Goal: Task Accomplishment & Management: Complete application form

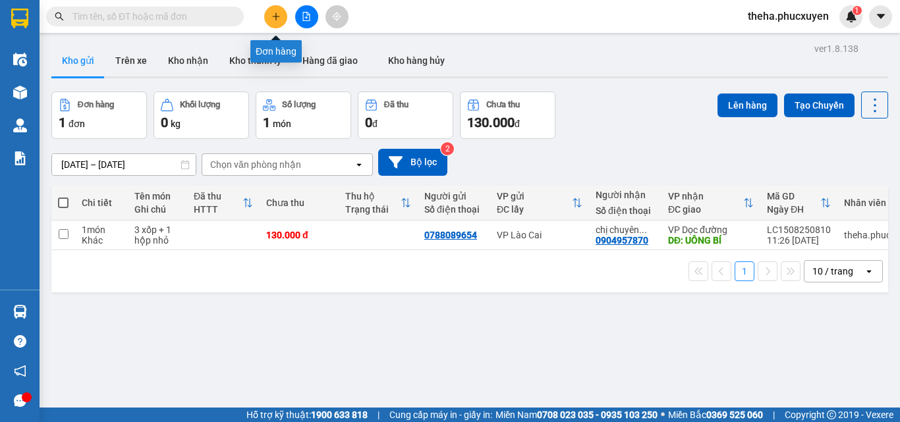
click at [282, 10] on button at bounding box center [275, 16] width 23 height 23
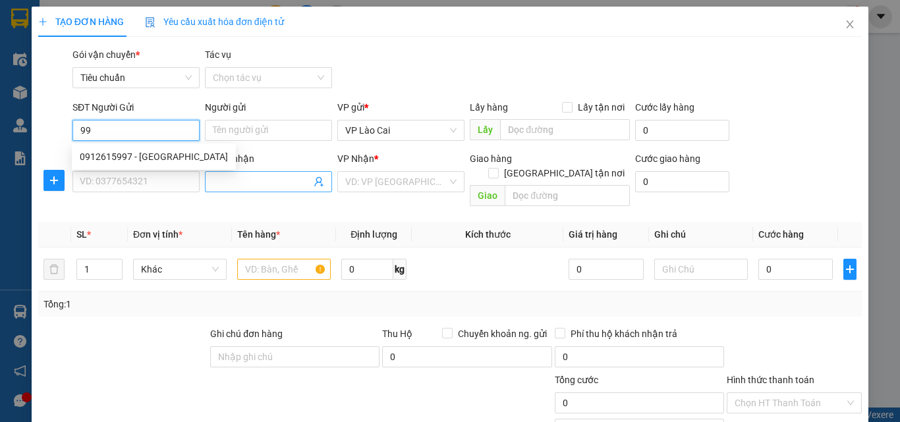
type input "9"
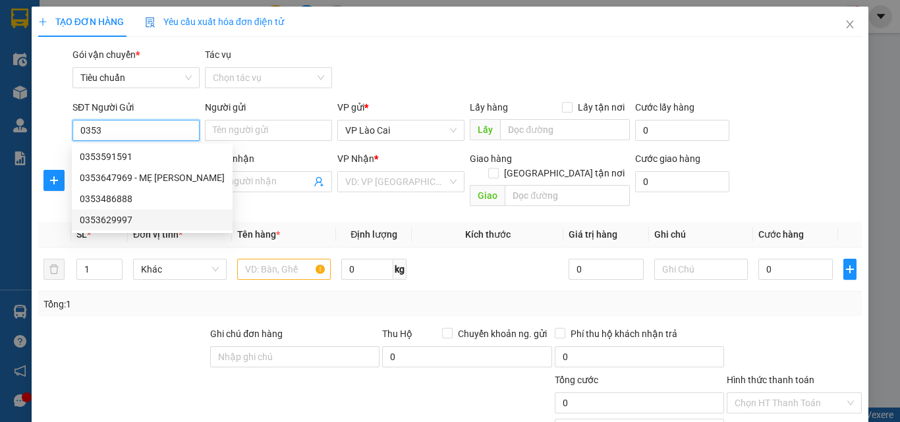
click at [121, 219] on div "0353629997" at bounding box center [152, 220] width 145 height 15
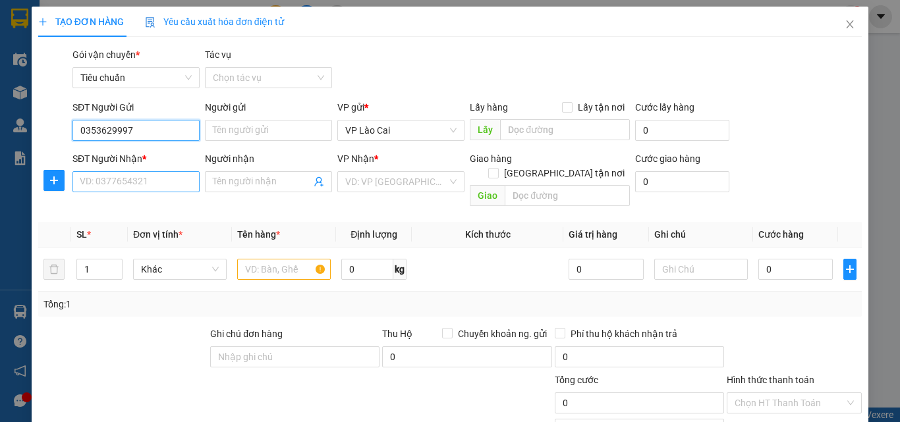
type input "0353629997"
click at [164, 184] on input "SĐT Người Nhận *" at bounding box center [136, 181] width 127 height 21
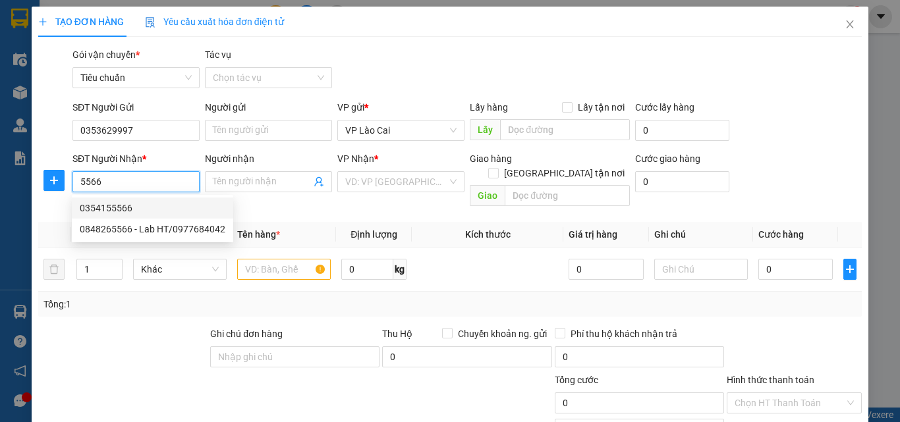
click at [115, 208] on div "0354155566" at bounding box center [153, 208] width 146 height 15
type input "0354155566"
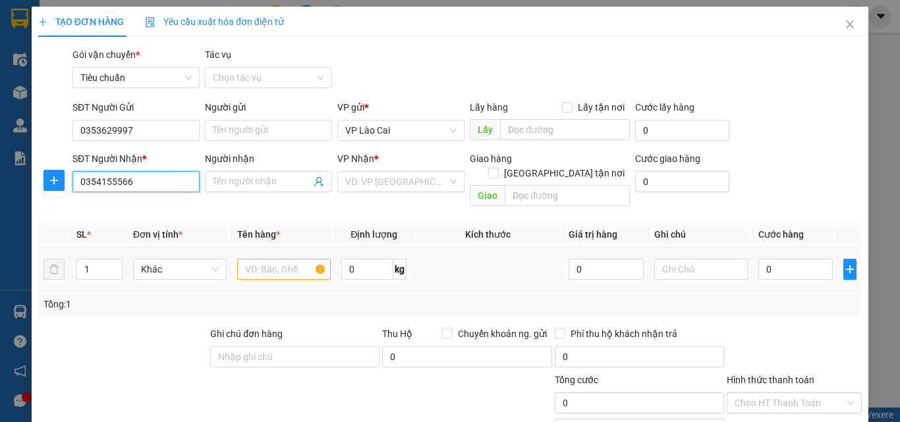
type input "BÃI CHÁY"
type input "0354155566"
click at [284, 259] on input "text" at bounding box center [284, 269] width 94 height 21
click at [281, 259] on input "text" at bounding box center [284, 269] width 94 height 21
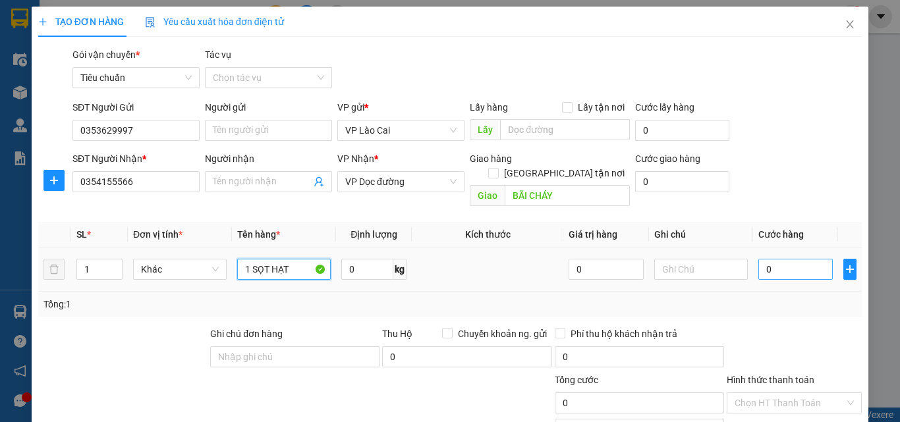
type input "1 SỌT HẠT"
click at [775, 259] on input "0" at bounding box center [796, 269] width 74 height 21
type input "7"
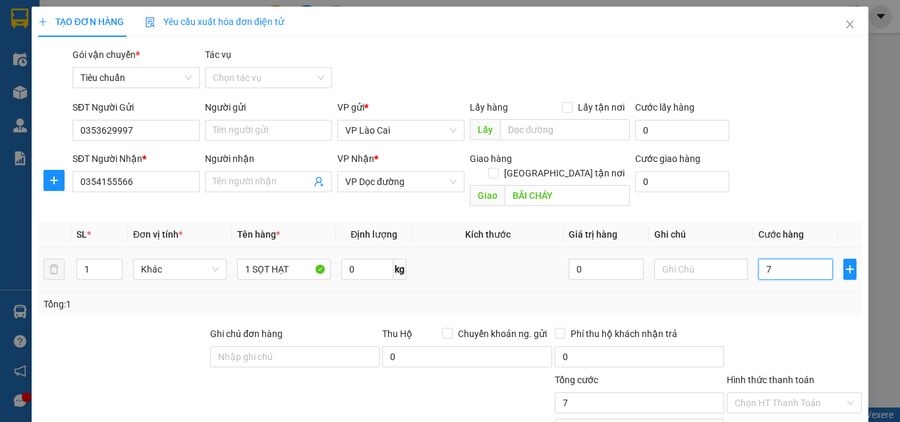
type input "70"
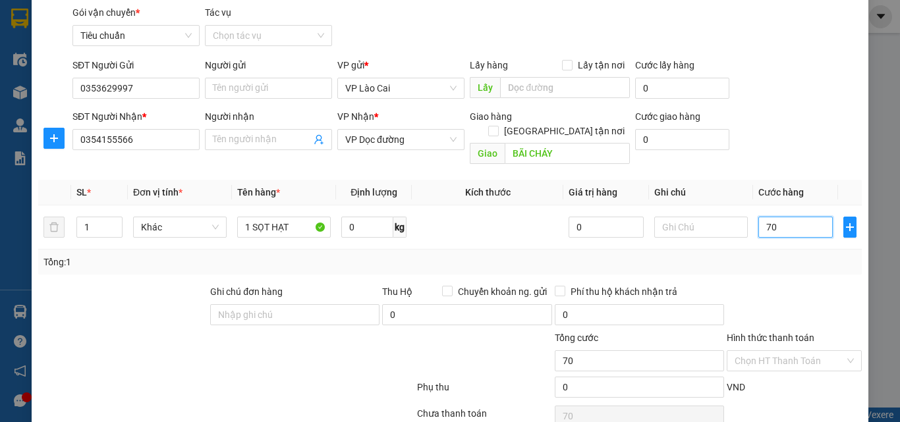
scroll to position [132, 0]
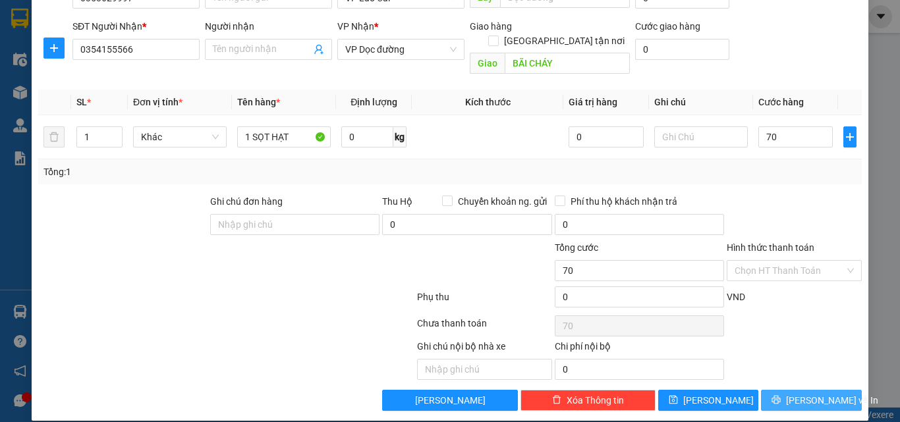
type input "70.000"
click at [772, 390] on button "[PERSON_NAME] và In" at bounding box center [811, 400] width 101 height 21
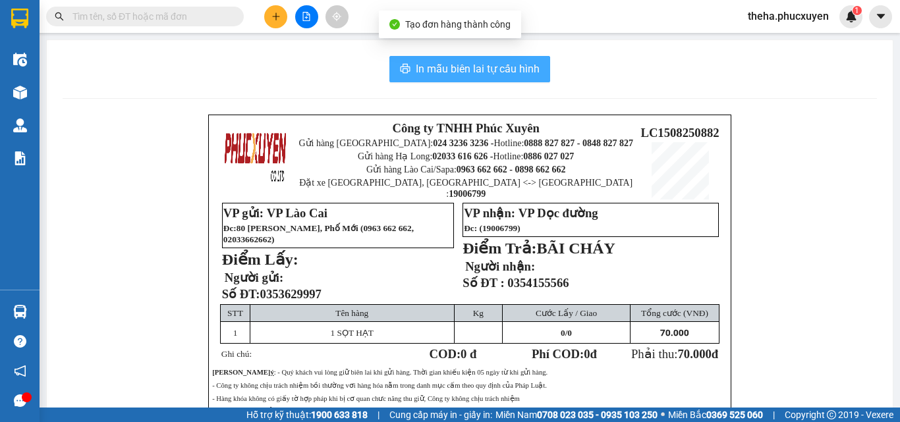
click at [535, 63] on button "In mẫu biên lai tự cấu hình" at bounding box center [470, 69] width 161 height 26
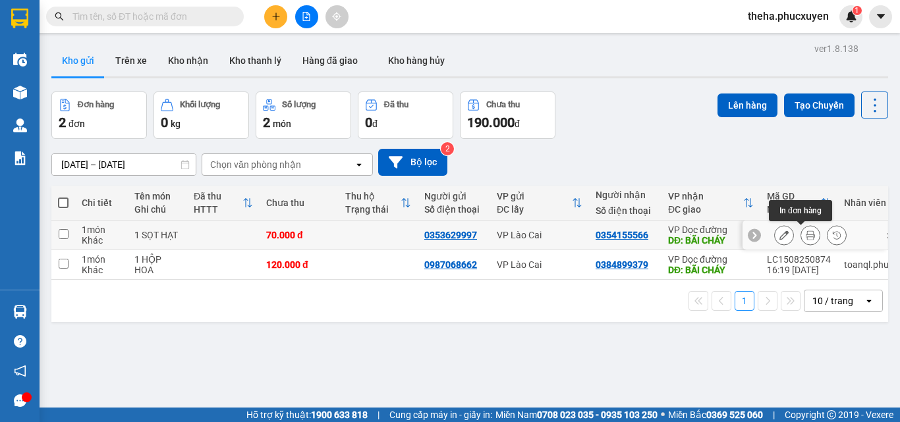
click at [806, 237] on icon at bounding box center [810, 235] width 9 height 9
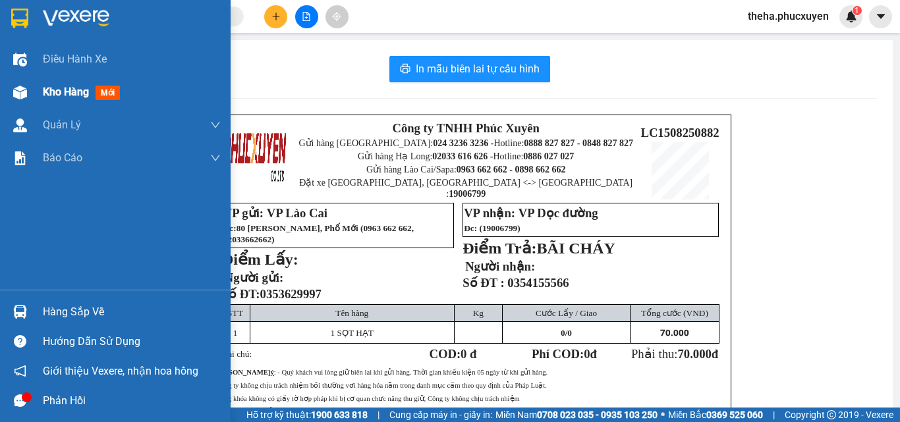
click at [68, 96] on span "Kho hàng" at bounding box center [66, 92] width 46 height 13
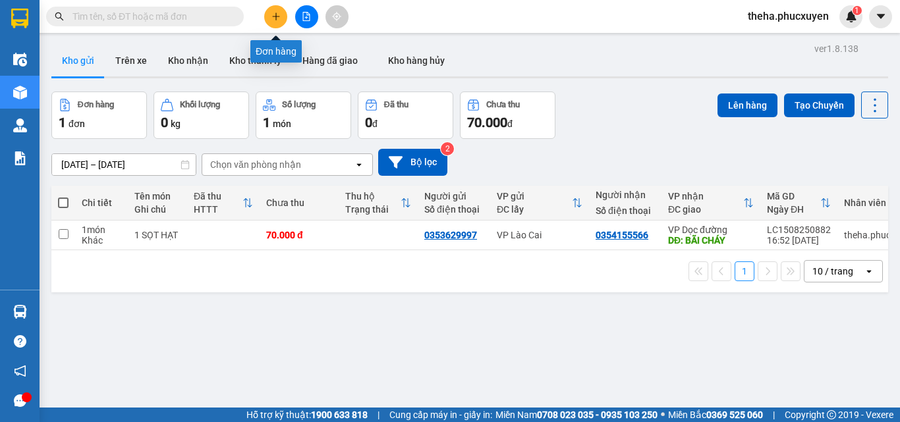
click at [274, 24] on button at bounding box center [275, 16] width 23 height 23
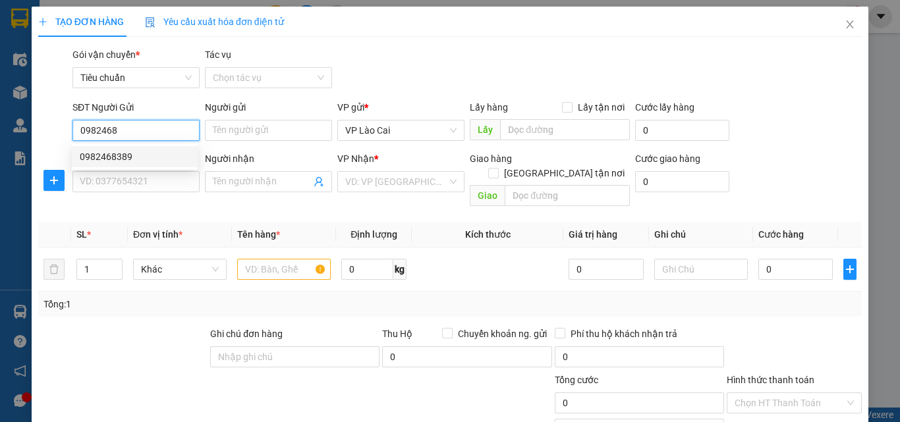
click at [104, 155] on div "0982468389" at bounding box center [135, 157] width 110 height 15
type input "0982468389"
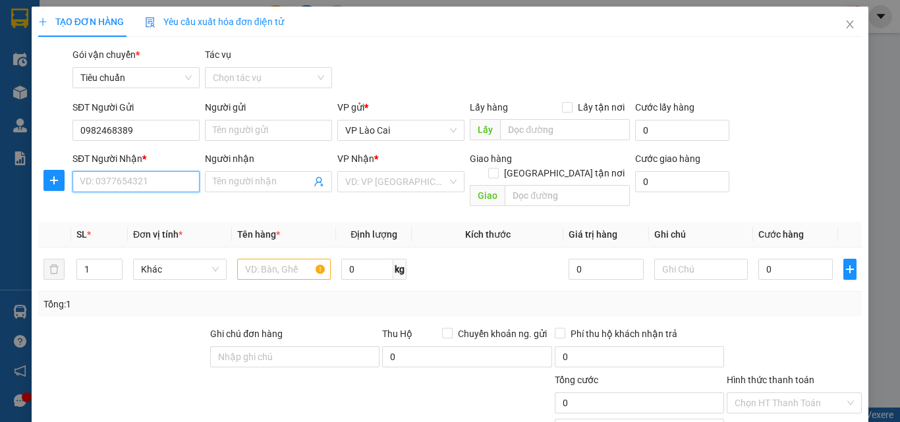
click at [130, 179] on input "SĐT Người Nhận *" at bounding box center [136, 181] width 127 height 21
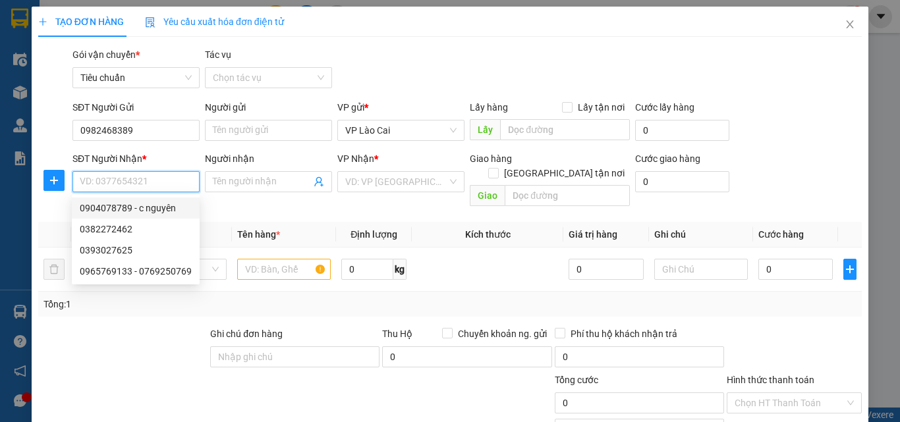
click at [117, 210] on div "0904078789 - c nguyên" at bounding box center [136, 208] width 112 height 15
type input "0904078789"
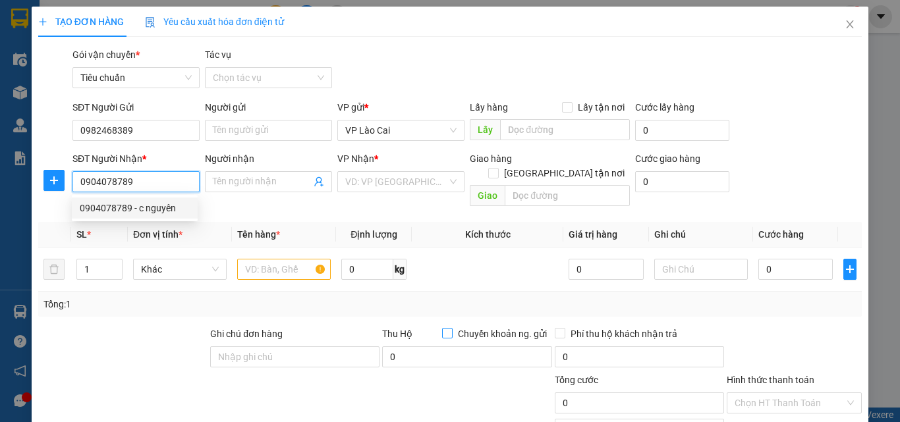
type input "c nguyên"
type input "Hòn gai"
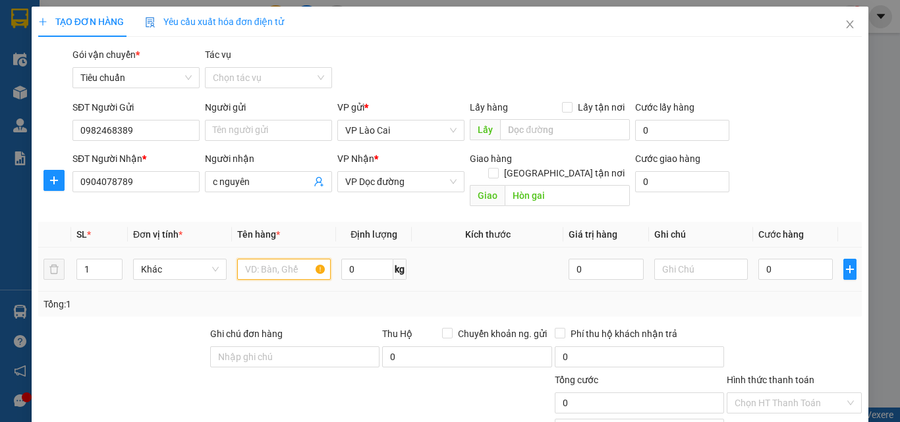
click at [297, 259] on input "text" at bounding box center [284, 269] width 94 height 21
click at [247, 259] on input "5 HỘP KHOAI" at bounding box center [284, 269] width 94 height 21
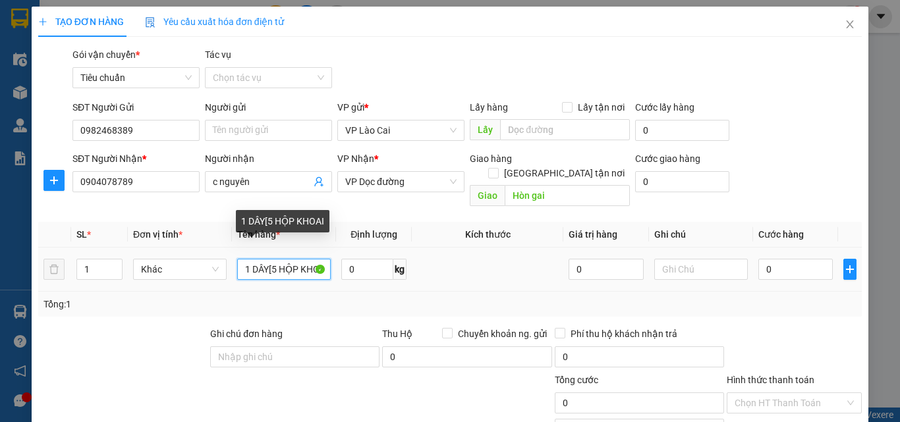
click at [323, 259] on input "1 DÂY[5 HỘP KHOAI" at bounding box center [284, 269] width 94 height 21
type input "1 DÂY[5 HỘP KHOA]I"
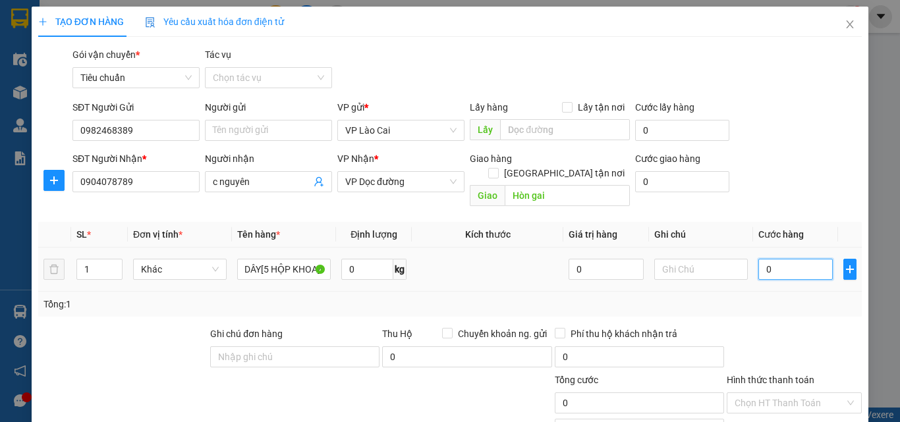
scroll to position [0, 0]
click at [772, 259] on input "0" at bounding box center [796, 269] width 74 height 21
type input "1"
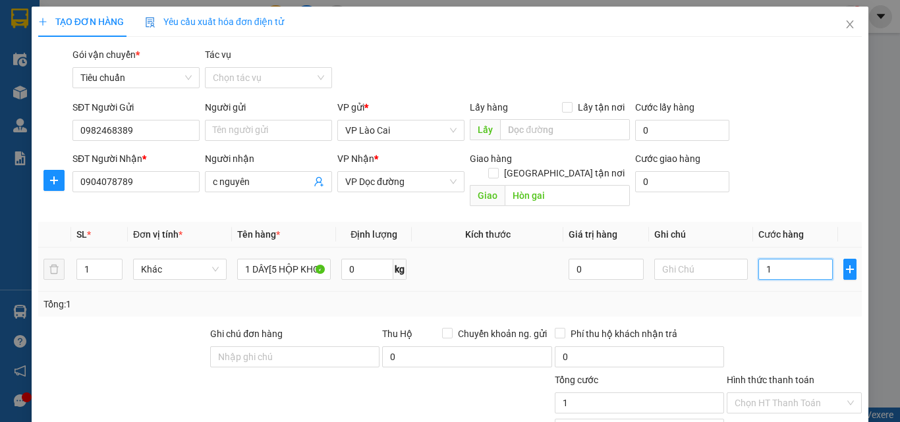
type input "15"
type input "150"
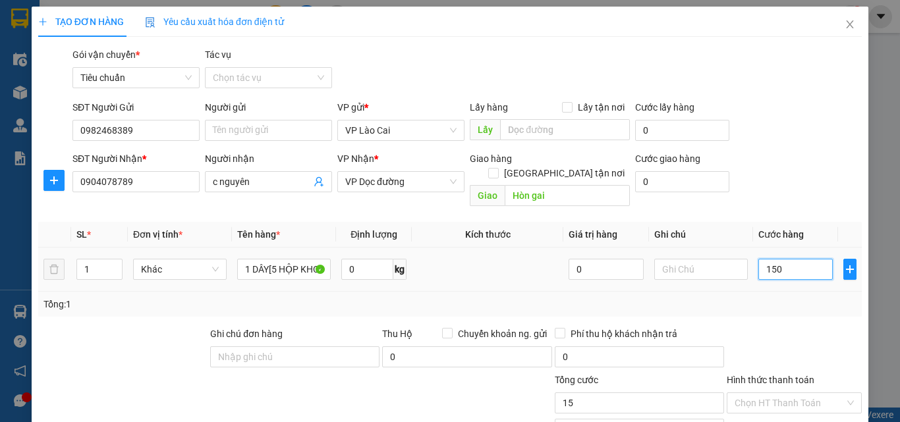
type input "150"
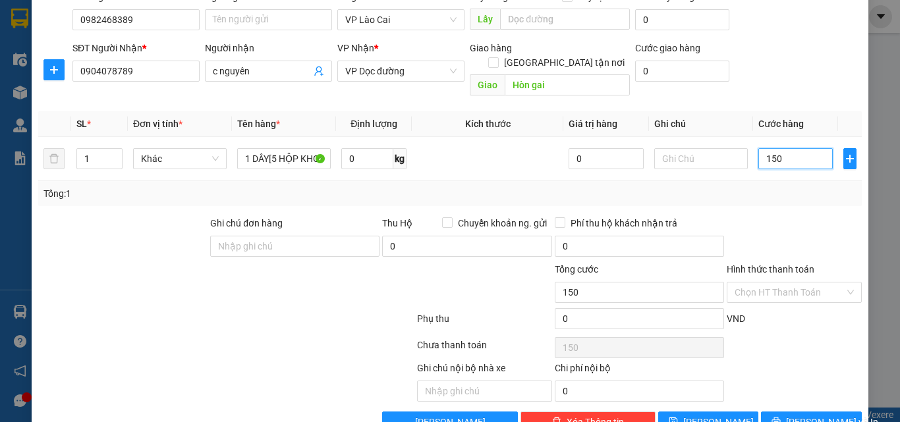
scroll to position [132, 0]
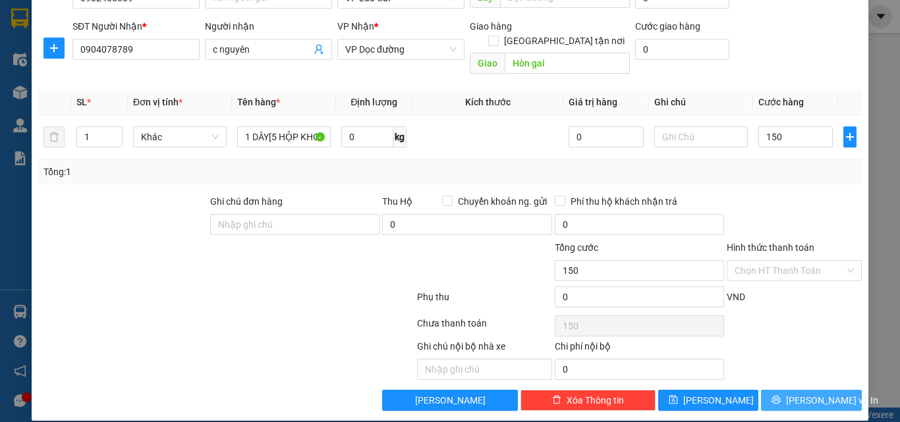
type input "150.000"
click at [770, 390] on button "[PERSON_NAME] và In" at bounding box center [811, 400] width 101 height 21
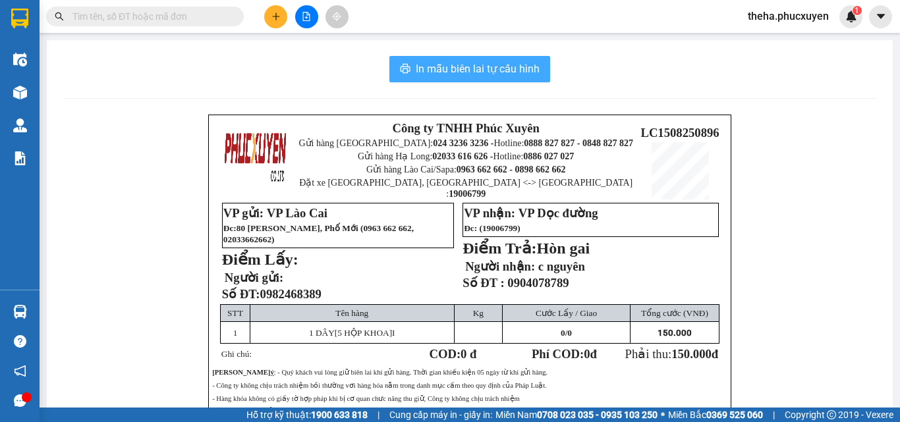
click at [538, 62] on button "In mẫu biên lai tự cấu hình" at bounding box center [470, 69] width 161 height 26
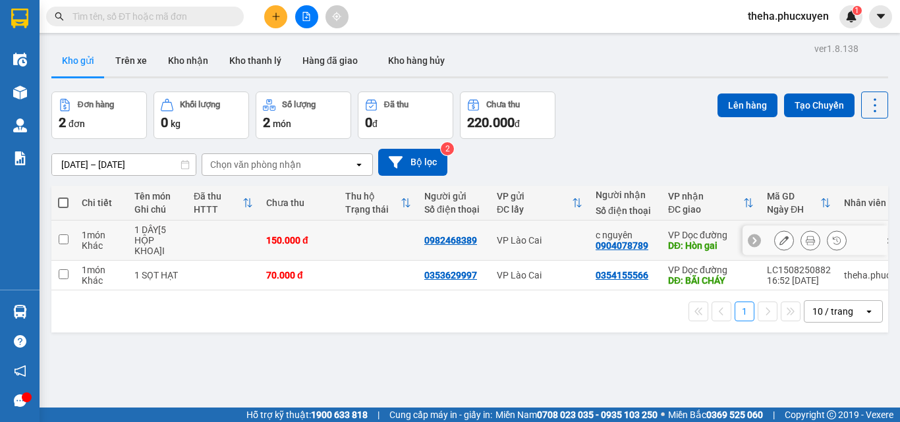
click at [780, 243] on button at bounding box center [784, 240] width 18 height 23
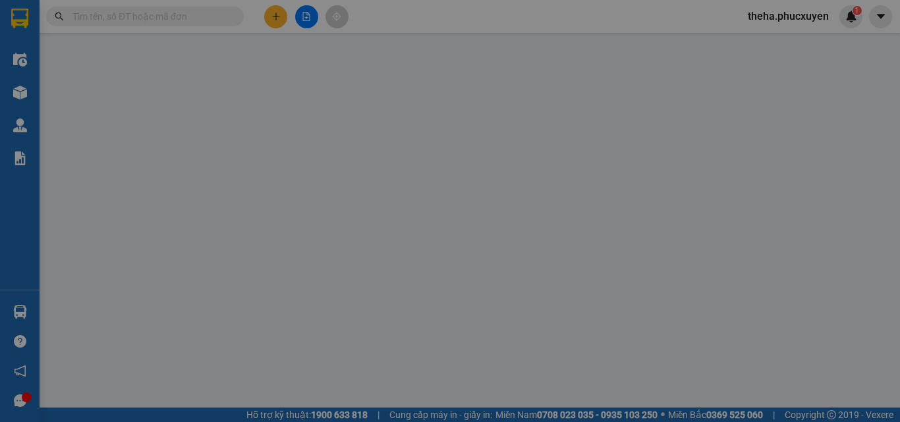
type input "0982468389"
type input "0904078789"
type input "c nguyên"
type input "Hòn gai"
type input "150.000"
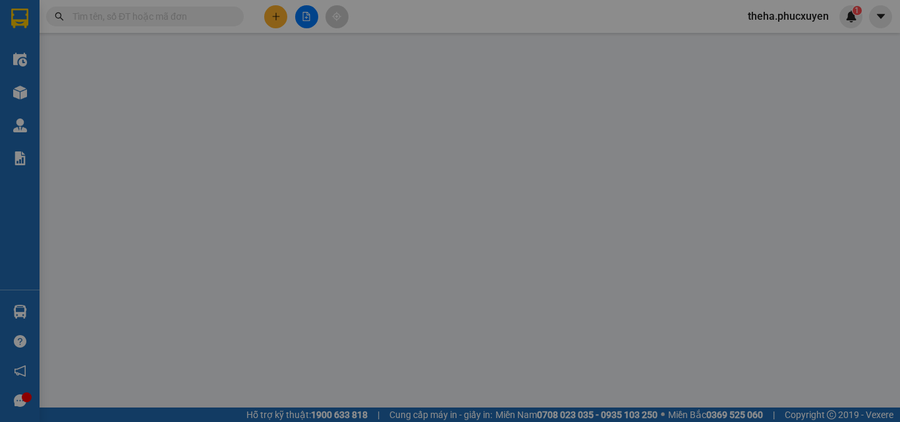
type input "150.000"
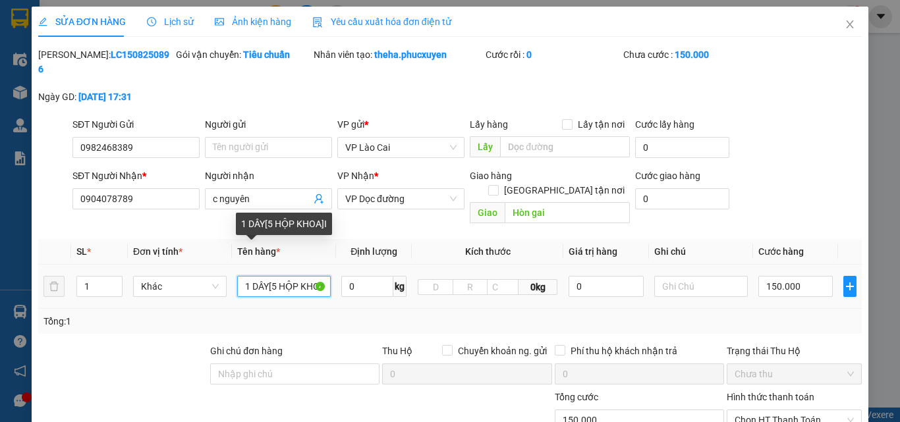
click at [322, 276] on input "1 DÂY[5 HỘP KHOA]I" at bounding box center [284, 286] width 94 height 21
click at [302, 276] on input "1 DÂY[5 HỘP]I" at bounding box center [284, 286] width 94 height 21
click at [270, 276] on input "1 DÂY[5 HỘP" at bounding box center [284, 286] width 94 height 21
click at [298, 276] on input "1 DÂY[ 5 HỘP" at bounding box center [284, 286] width 94 height 21
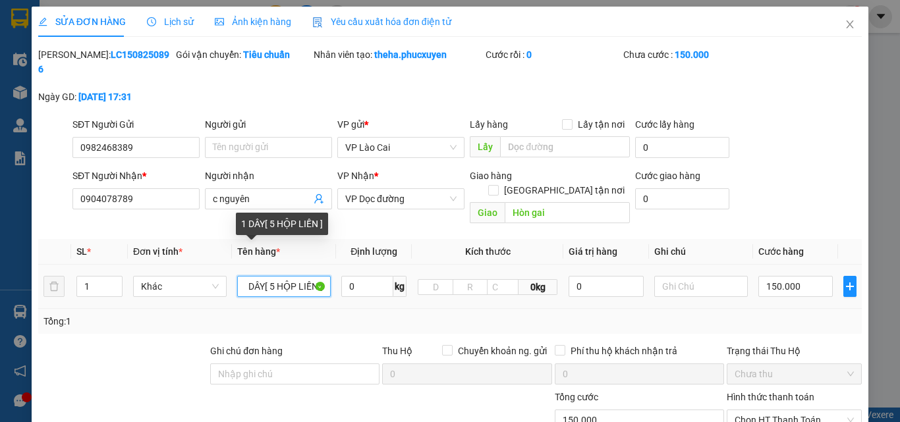
click at [261, 276] on input "1 DÂY[ 5 HỘP LIỀN ]" at bounding box center [284, 286] width 94 height 21
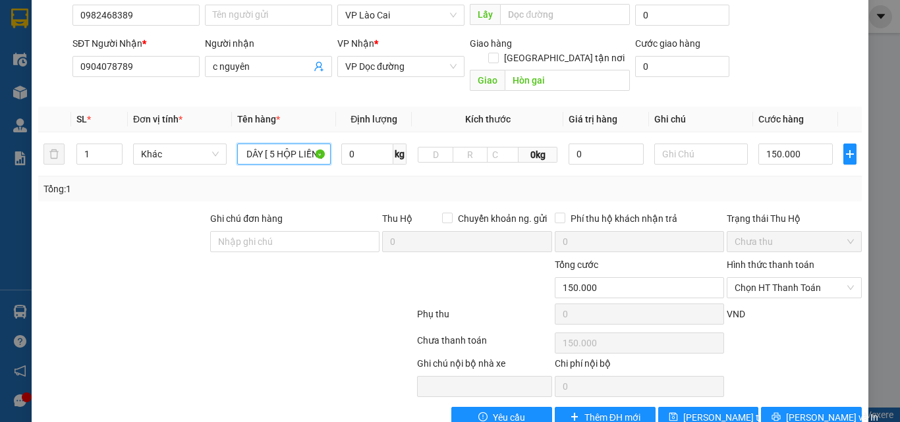
scroll to position [135, 0]
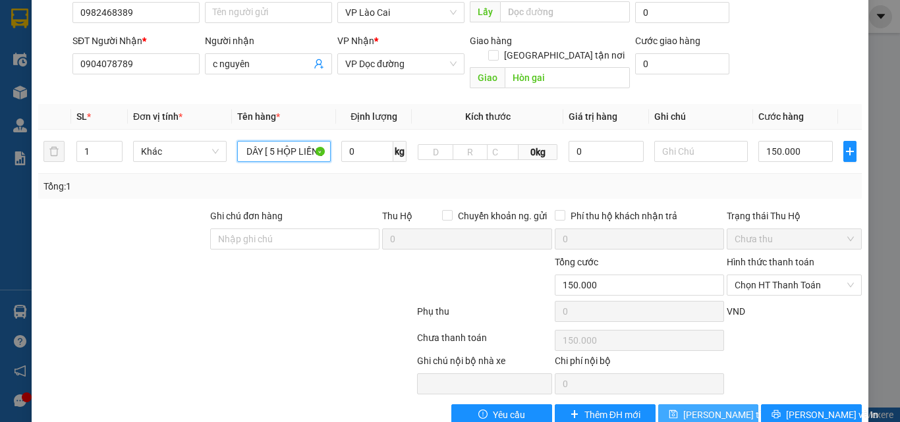
type input "1 DÂY [ 5 HỘP LIỀN ]"
click at [687, 408] on span "[PERSON_NAME] thay đổi" at bounding box center [735, 415] width 105 height 15
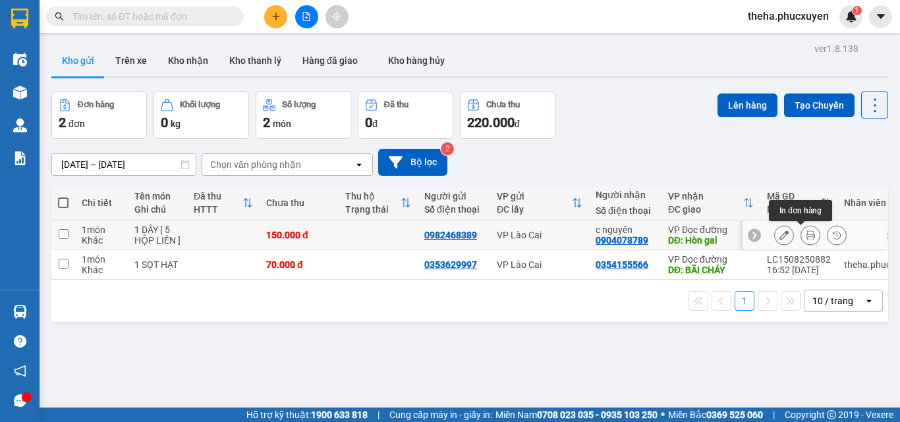
click at [805, 234] on button at bounding box center [810, 235] width 18 height 23
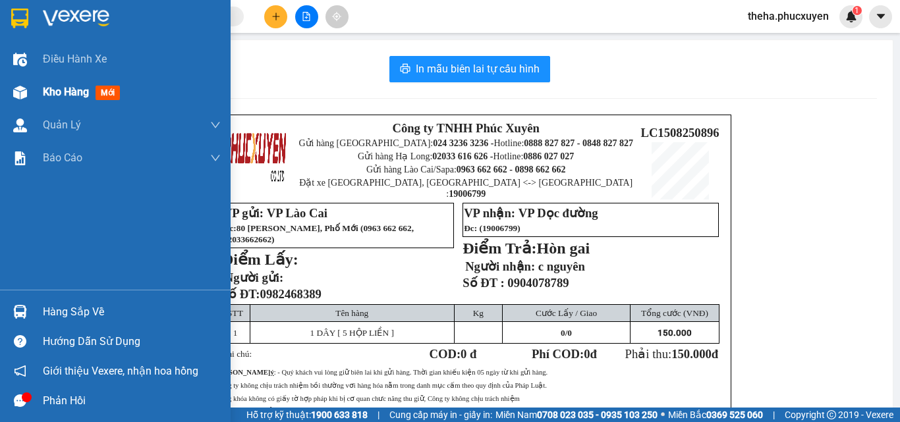
click at [52, 91] on span "Kho hàng" at bounding box center [66, 92] width 46 height 13
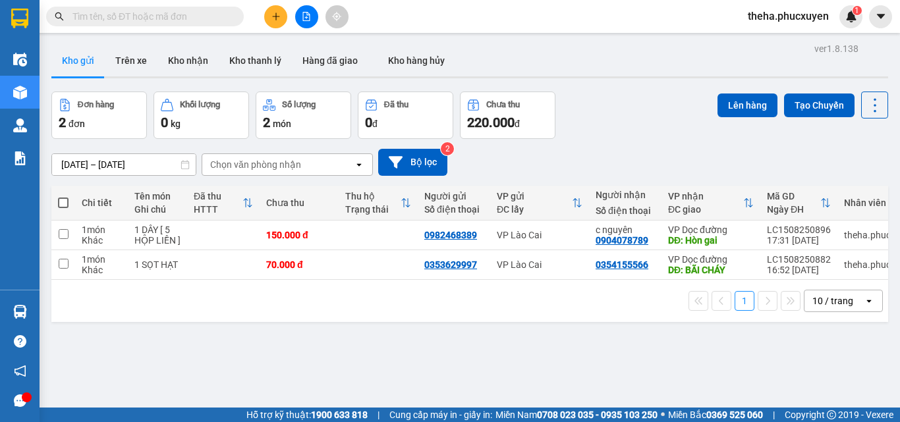
click at [197, 13] on input "text" at bounding box center [151, 16] width 156 height 15
click at [276, 13] on icon "plus" at bounding box center [276, 16] width 1 height 7
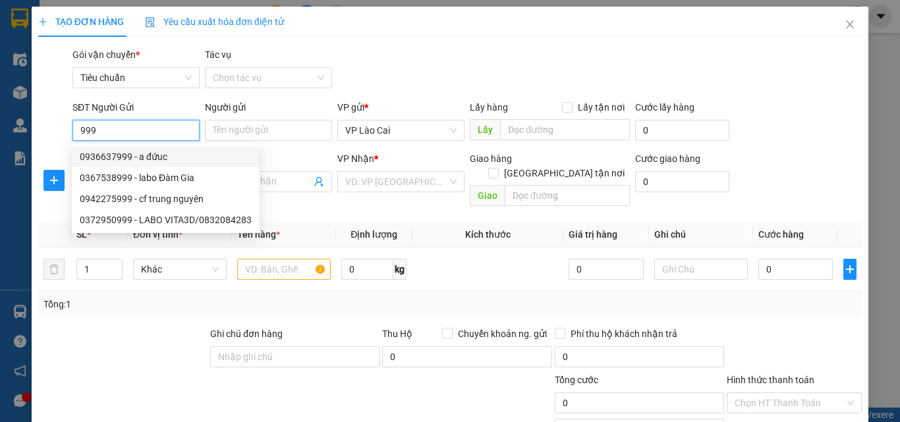
click at [107, 131] on input "999" at bounding box center [136, 130] width 127 height 21
type input "9"
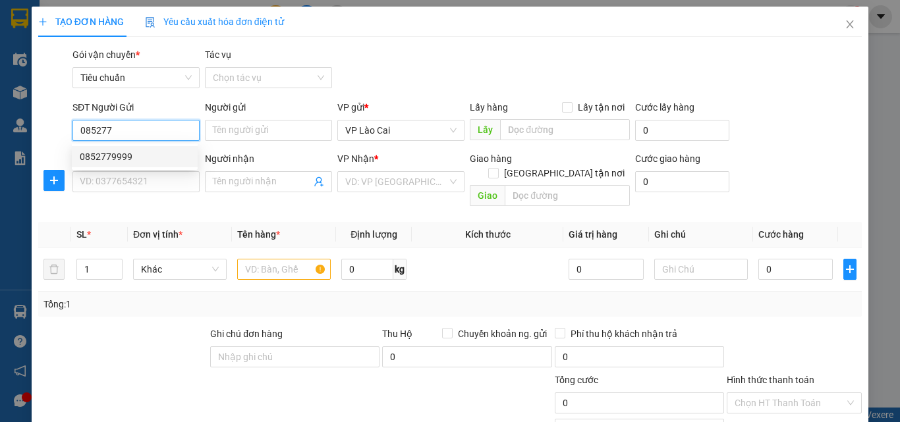
click at [113, 156] on div "0852779999" at bounding box center [135, 157] width 110 height 15
type input "0852779999"
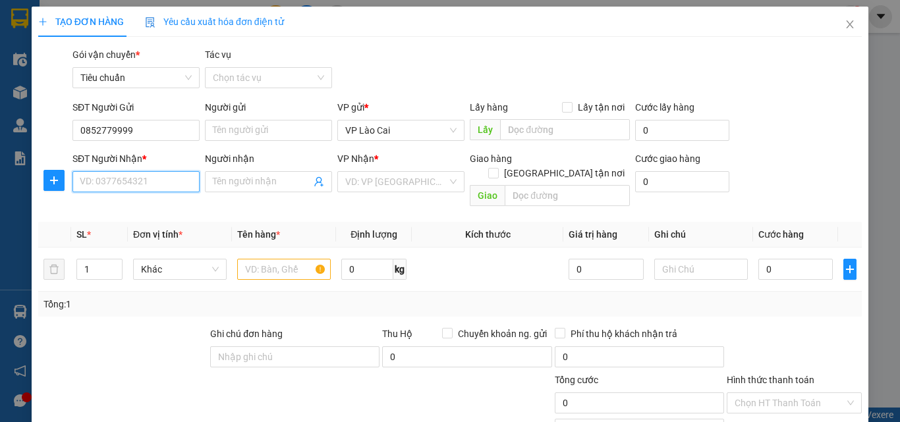
click at [152, 184] on input "SĐT Người Nhận *" at bounding box center [136, 181] width 127 height 21
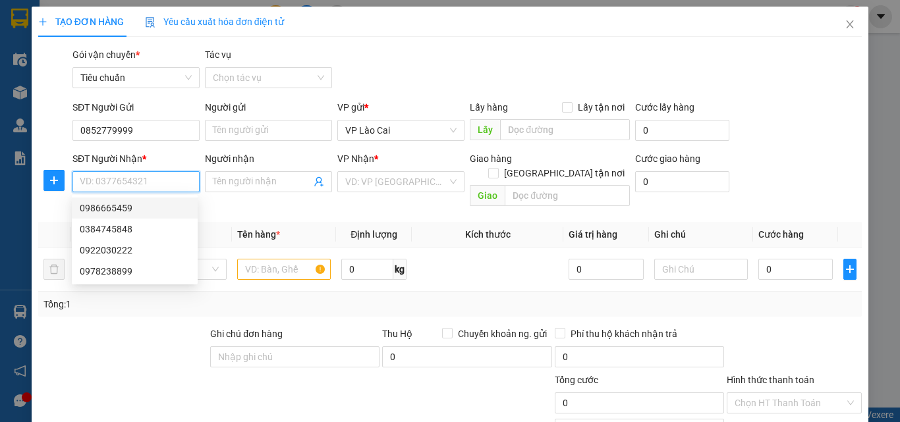
click at [121, 211] on div "0986665459" at bounding box center [135, 208] width 110 height 15
type input "0986665459"
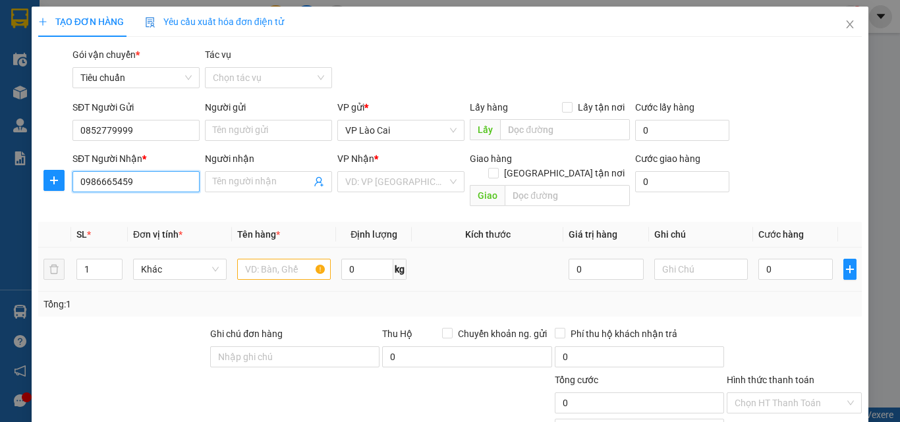
type input "loong toong"
drag, startPoint x: 287, startPoint y: 258, endPoint x: 273, endPoint y: 250, distance: 15.9
click at [286, 259] on input "text" at bounding box center [284, 269] width 94 height 21
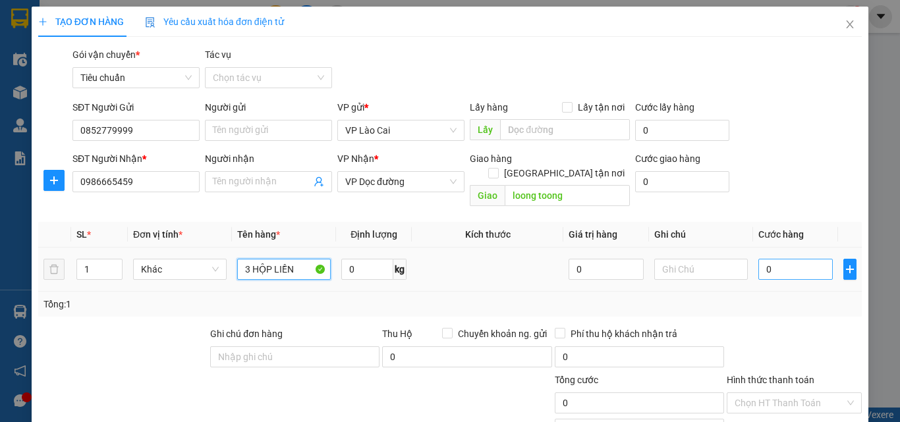
type input "3 HỘP LIỀN"
click at [785, 259] on input "0" at bounding box center [796, 269] width 74 height 21
type input "6"
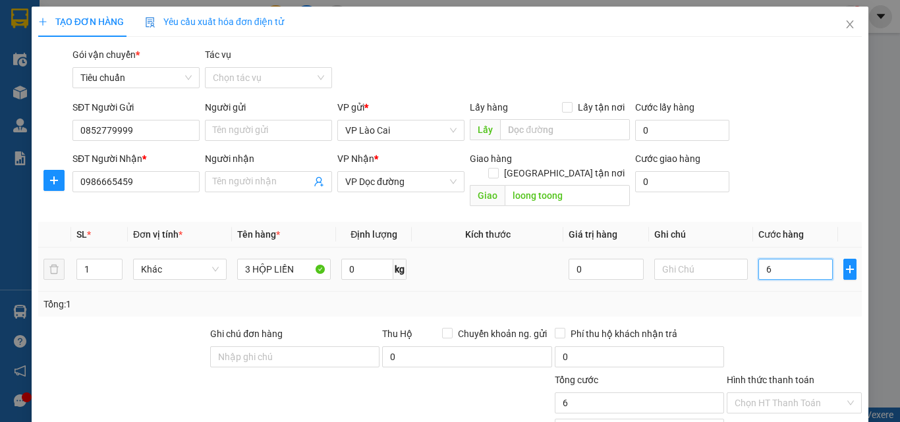
type input "60"
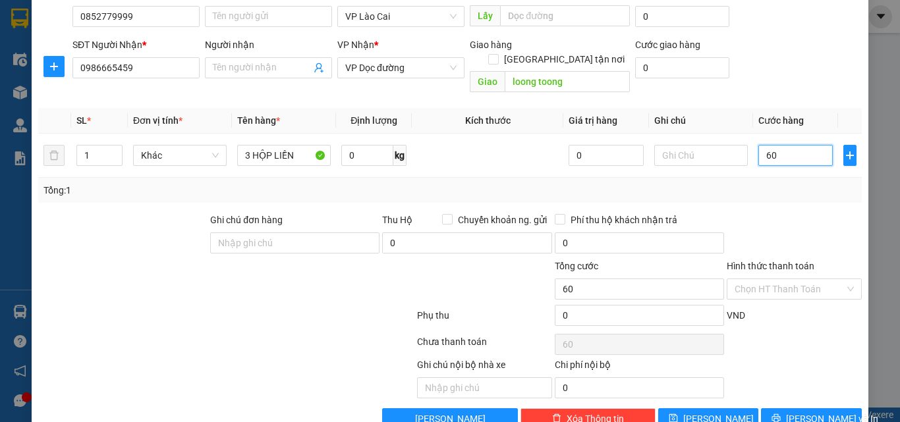
scroll to position [132, 0]
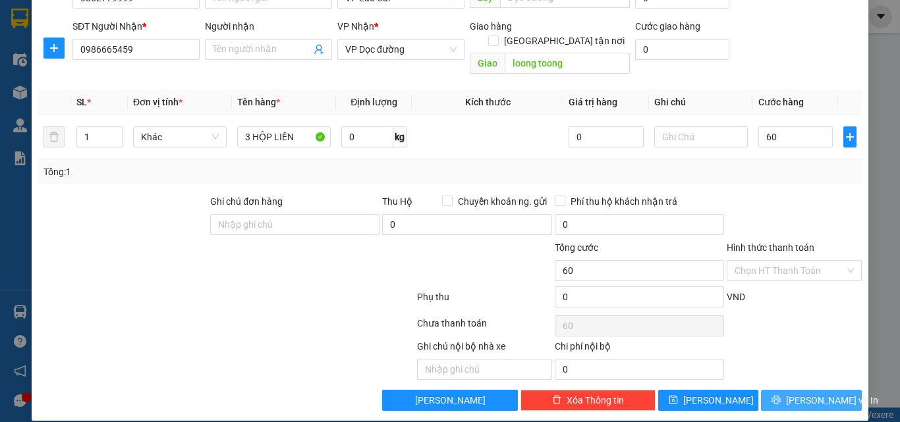
type input "60.000"
click at [765, 390] on button "[PERSON_NAME] và In" at bounding box center [811, 400] width 101 height 21
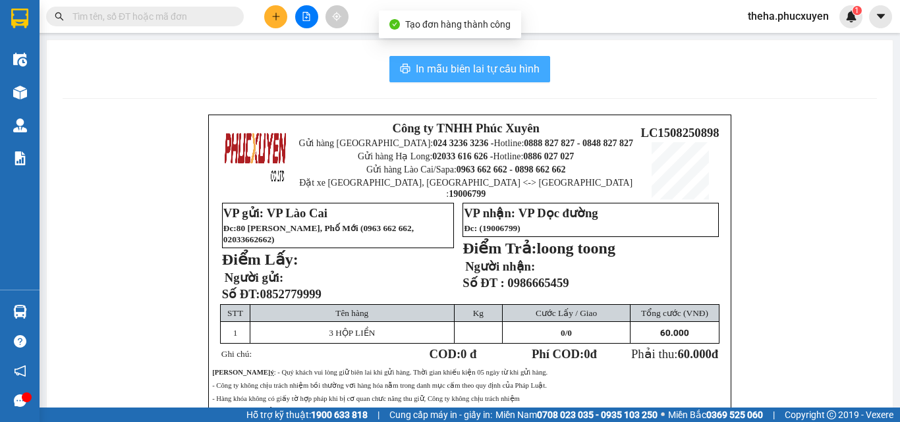
click at [537, 64] on button "In mẫu biên lai tự cấu hình" at bounding box center [470, 69] width 161 height 26
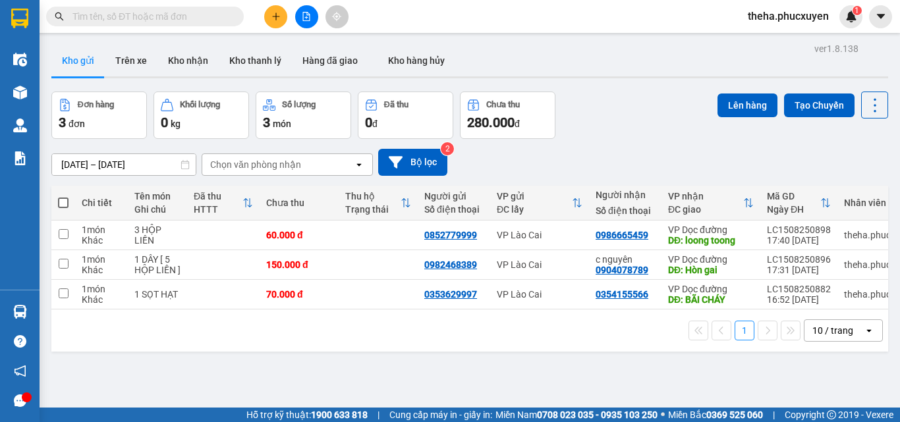
click at [630, 136] on div "Đơn hàng 3 đơn Khối lượng 0 kg Số lượng 3 món Đã thu 0 đ Chưa thu 280.000 đ Lên…" at bounding box center [469, 115] width 837 height 47
